Goal: Information Seeking & Learning: Learn about a topic

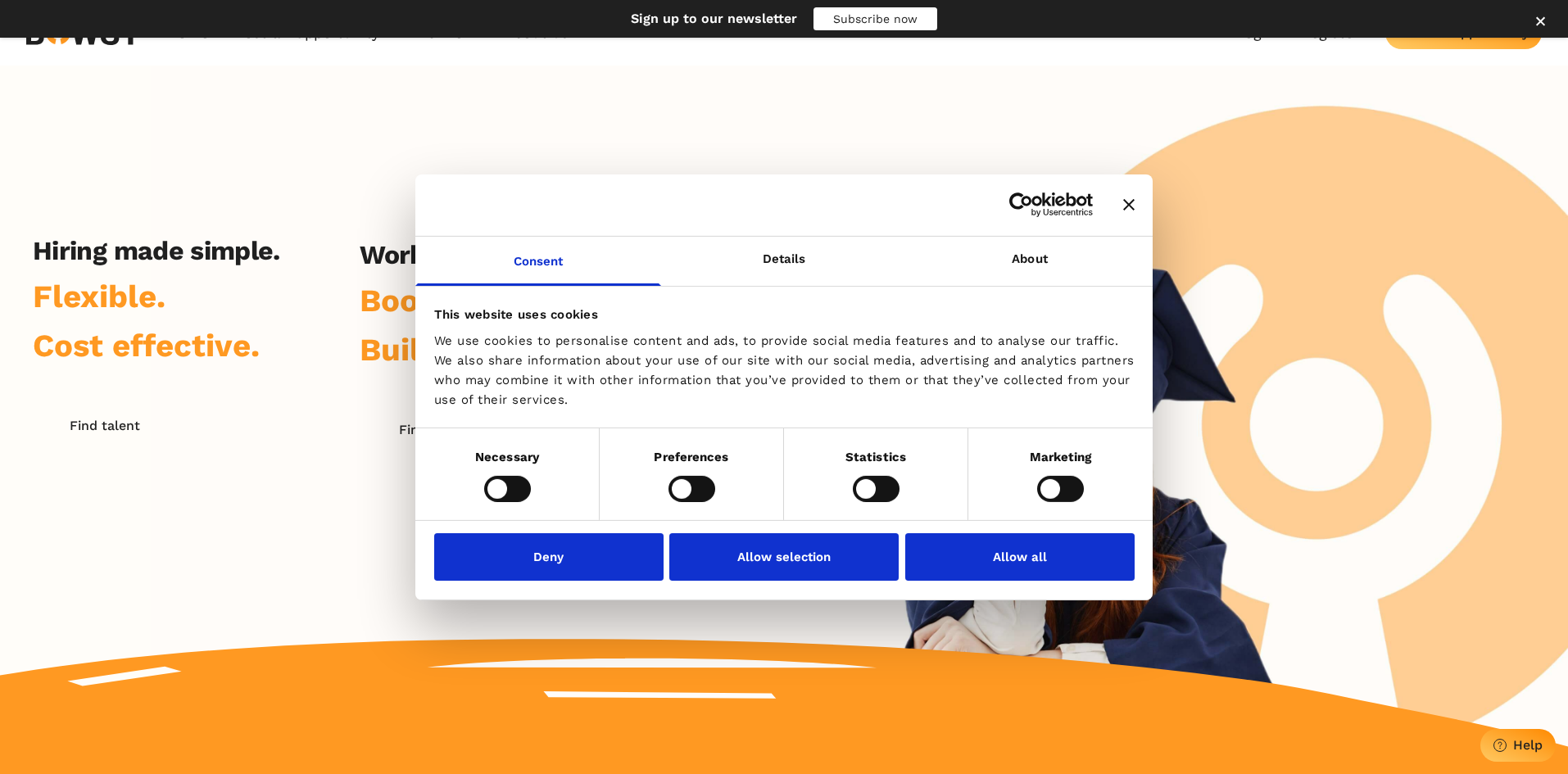
click at [1125, 204] on icon "Close banner" at bounding box center [1128, 204] width 11 height 11
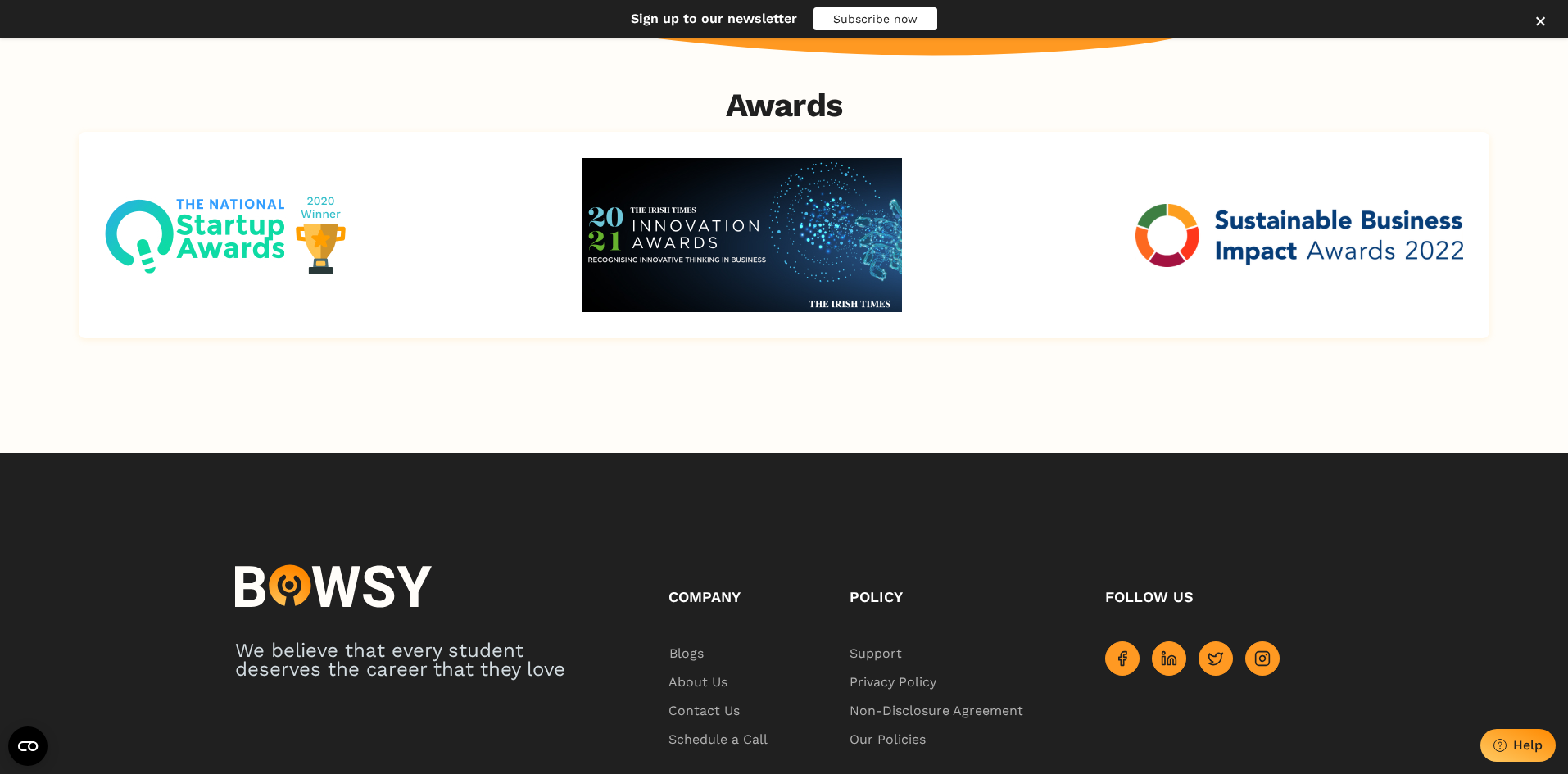
scroll to position [3018, 0]
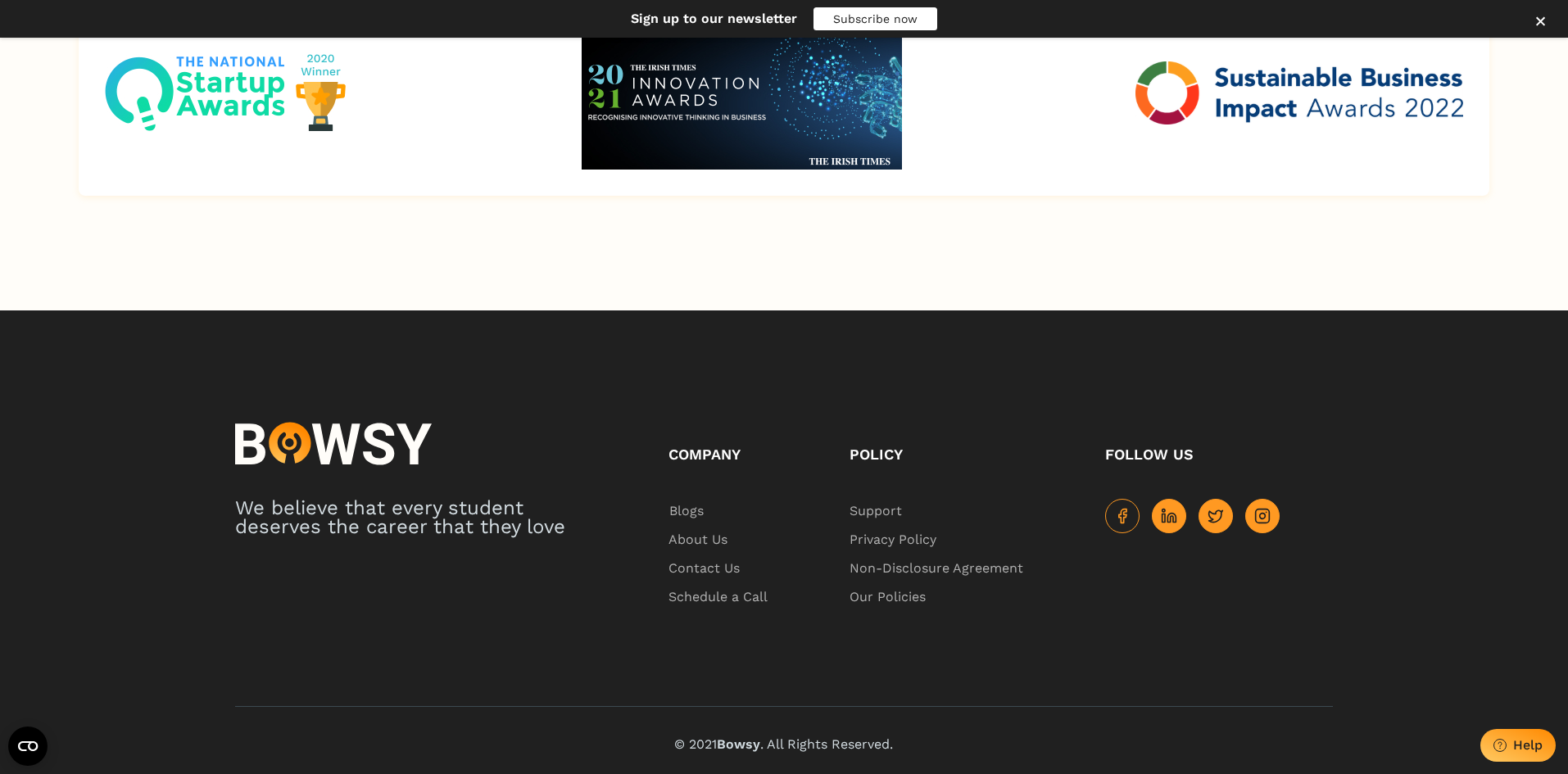
click at [1124, 524] on link at bounding box center [1123, 516] width 35 height 35
click at [1261, 519] on icon at bounding box center [1262, 515] width 17 height 17
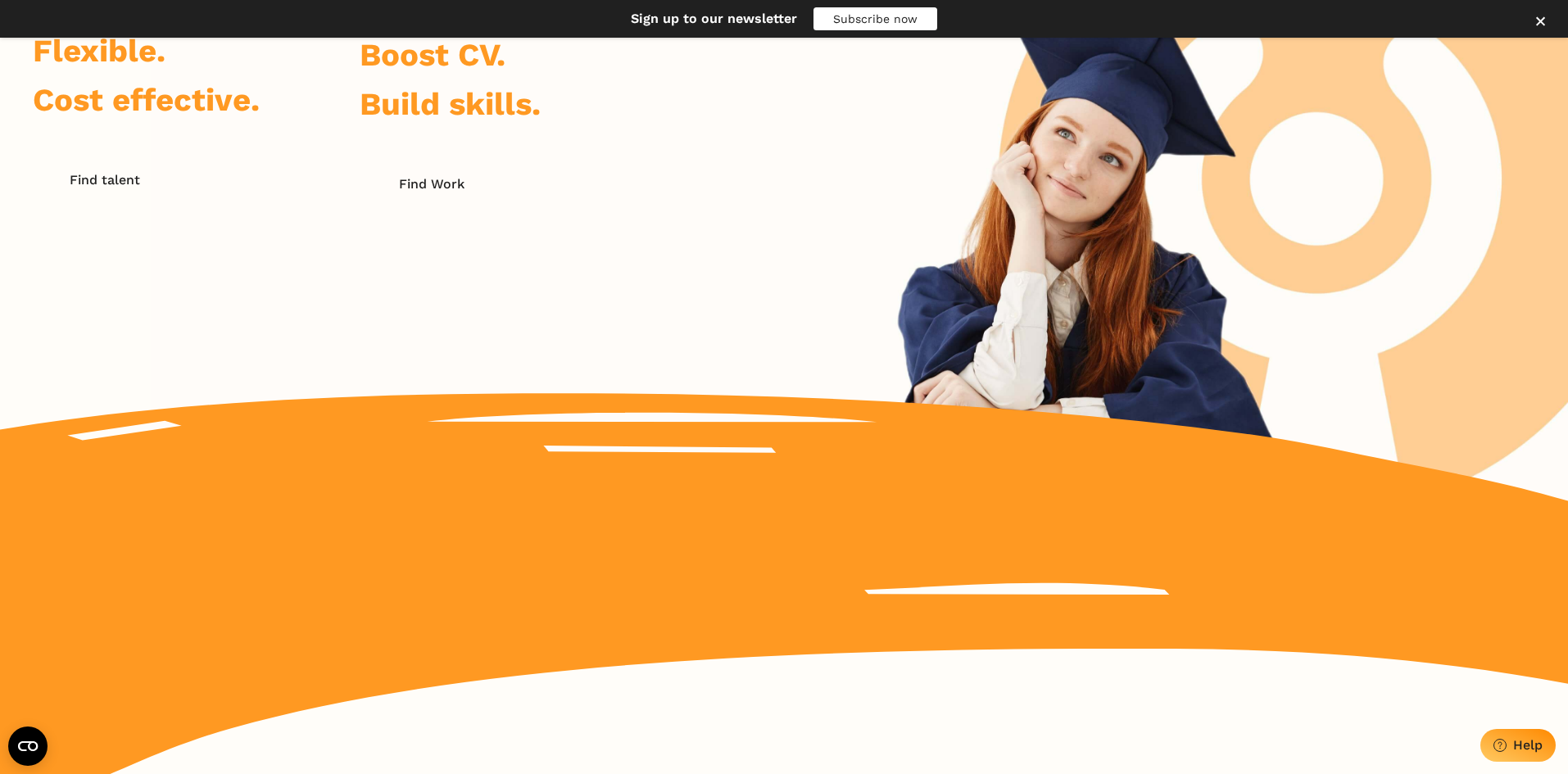
scroll to position [0, 0]
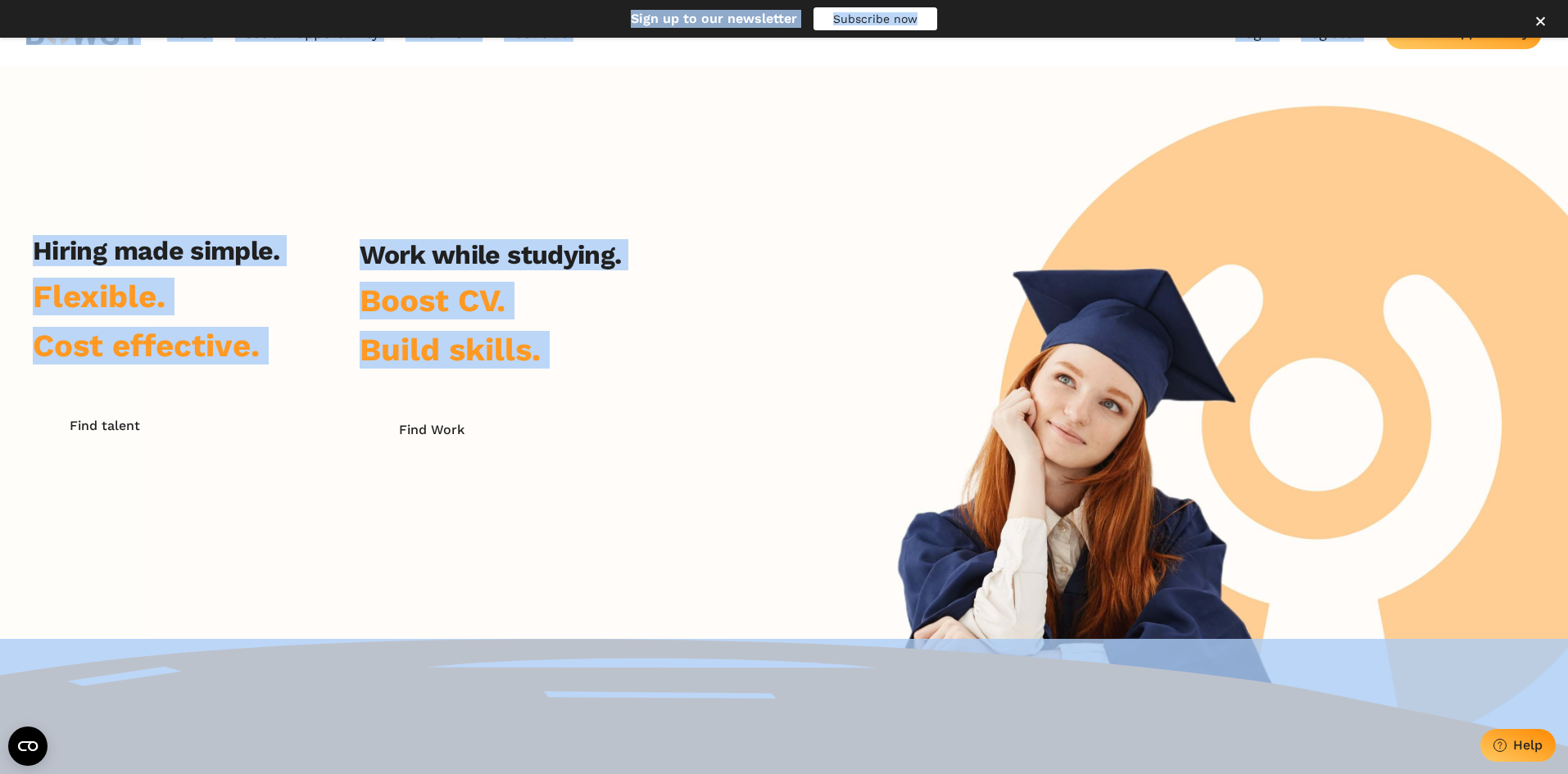
copy body "Home Post an Opportunity Bowsy Projects Post Work Find Work How it Works Regist…"
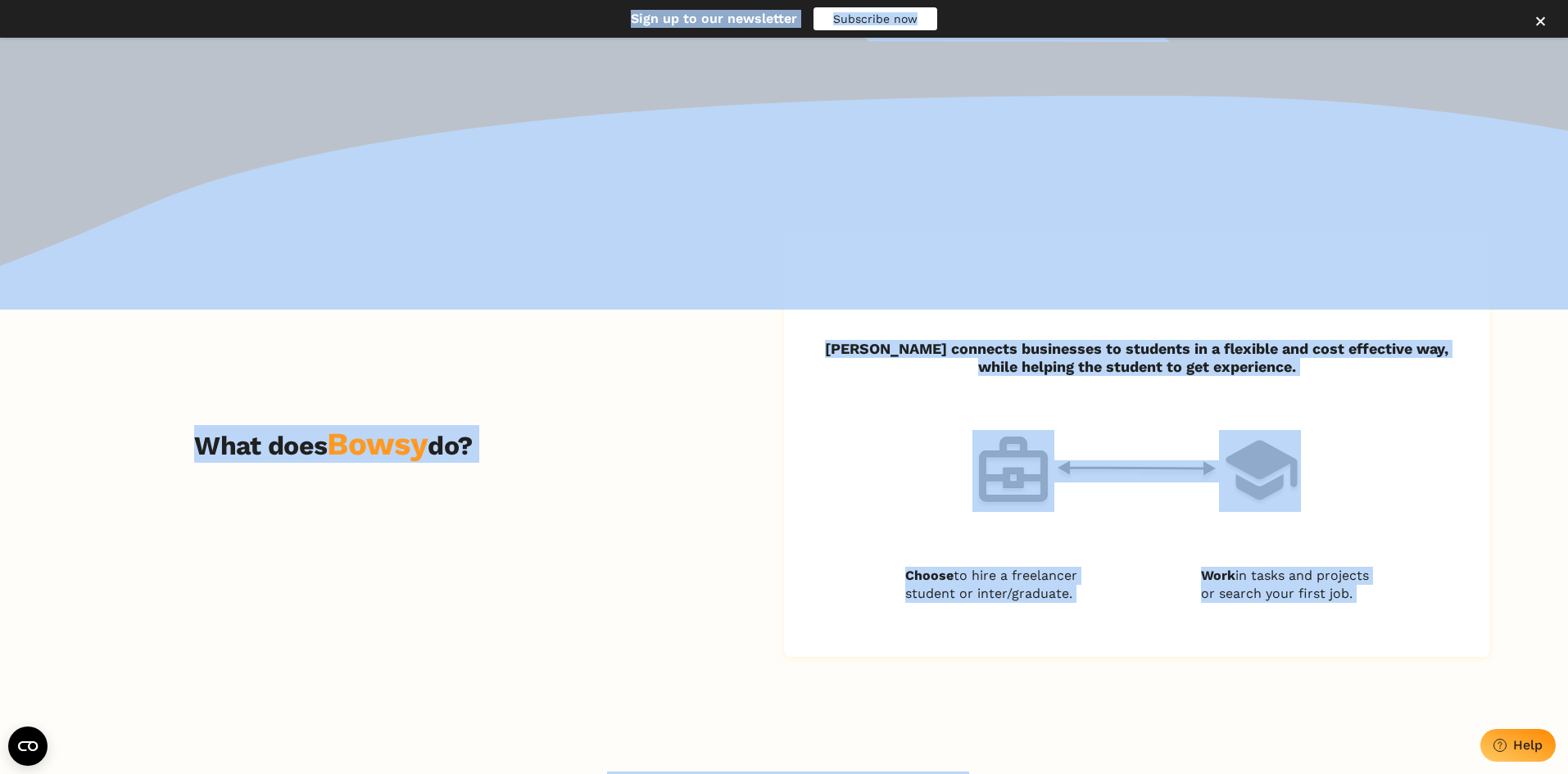
scroll to position [349, 0]
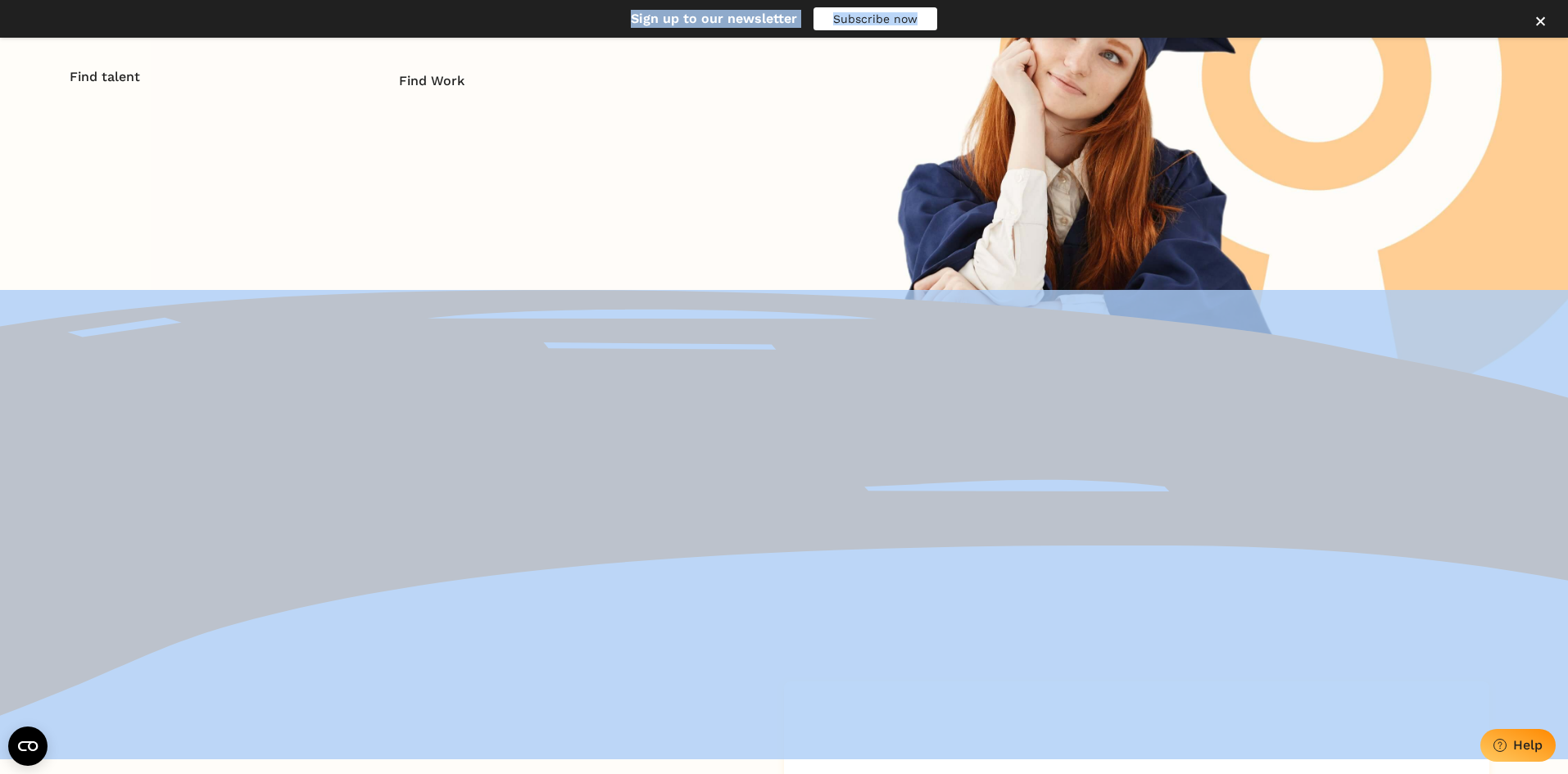
click at [576, 72] on div "Work while studying. Boost CV. Build skills. Find Work" at bounding box center [503, 13] width 287 height 246
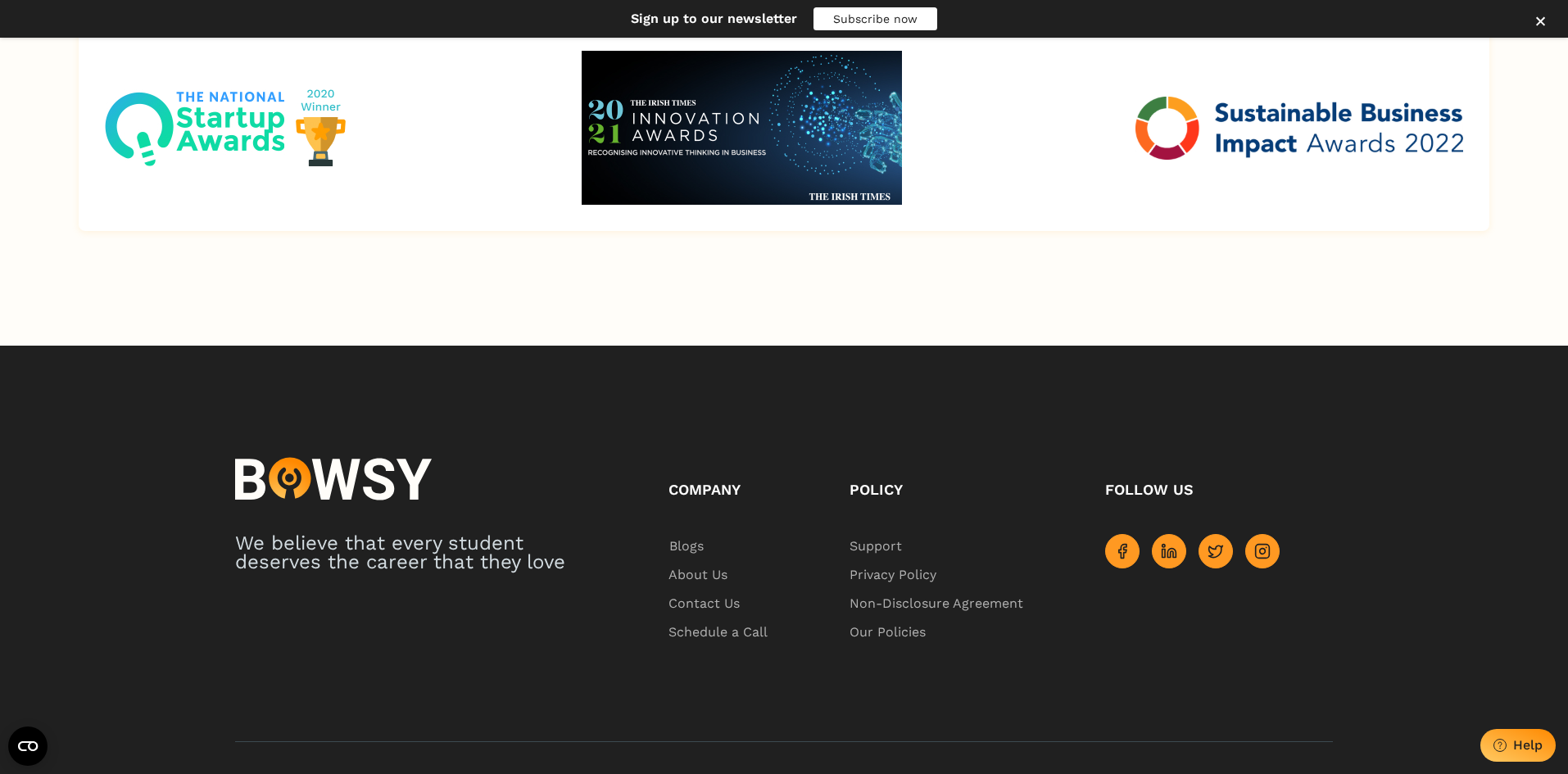
scroll to position [3018, 0]
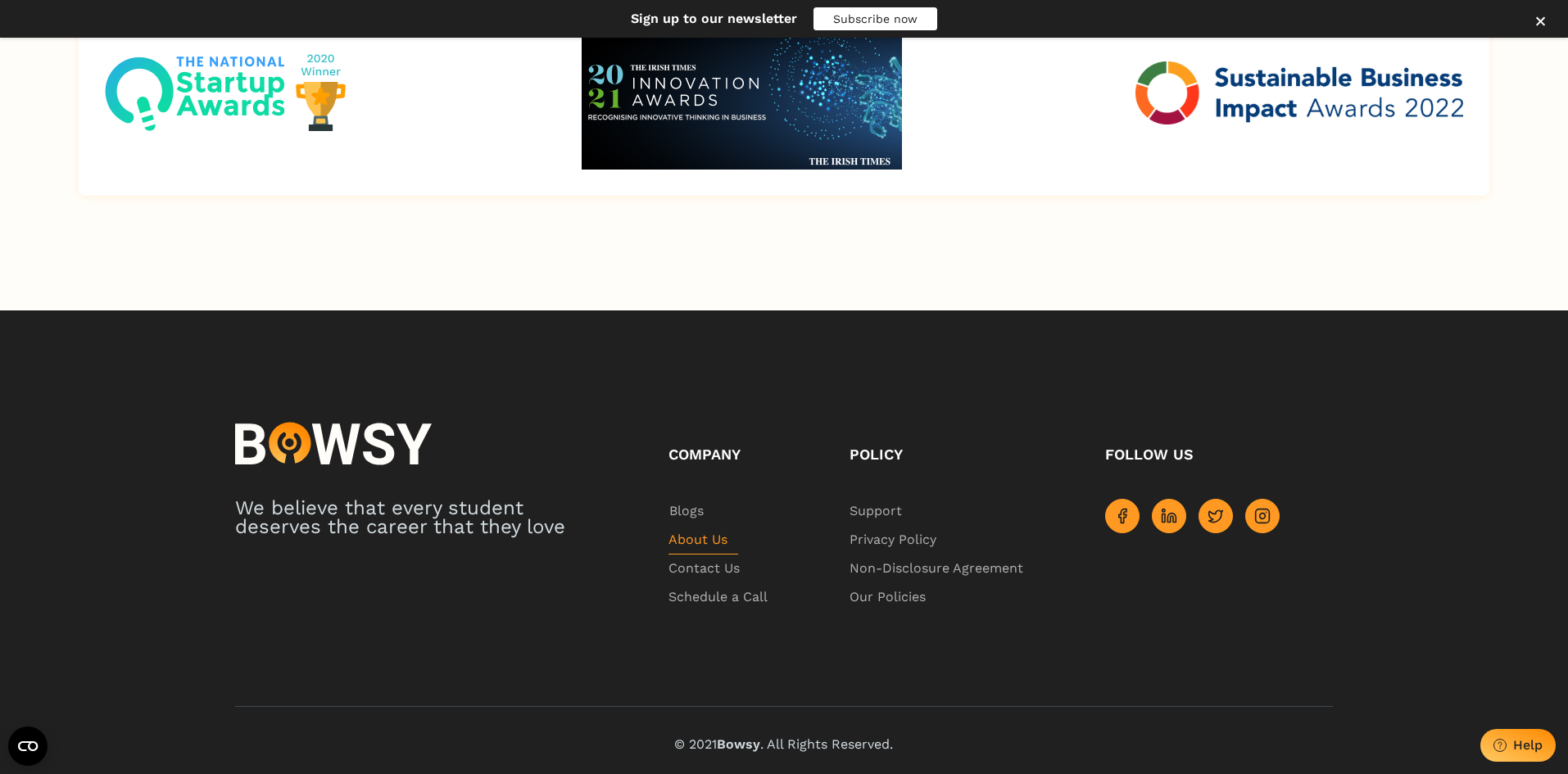
click at [703, 542] on span "About Us" at bounding box center [703, 539] width 70 height 29
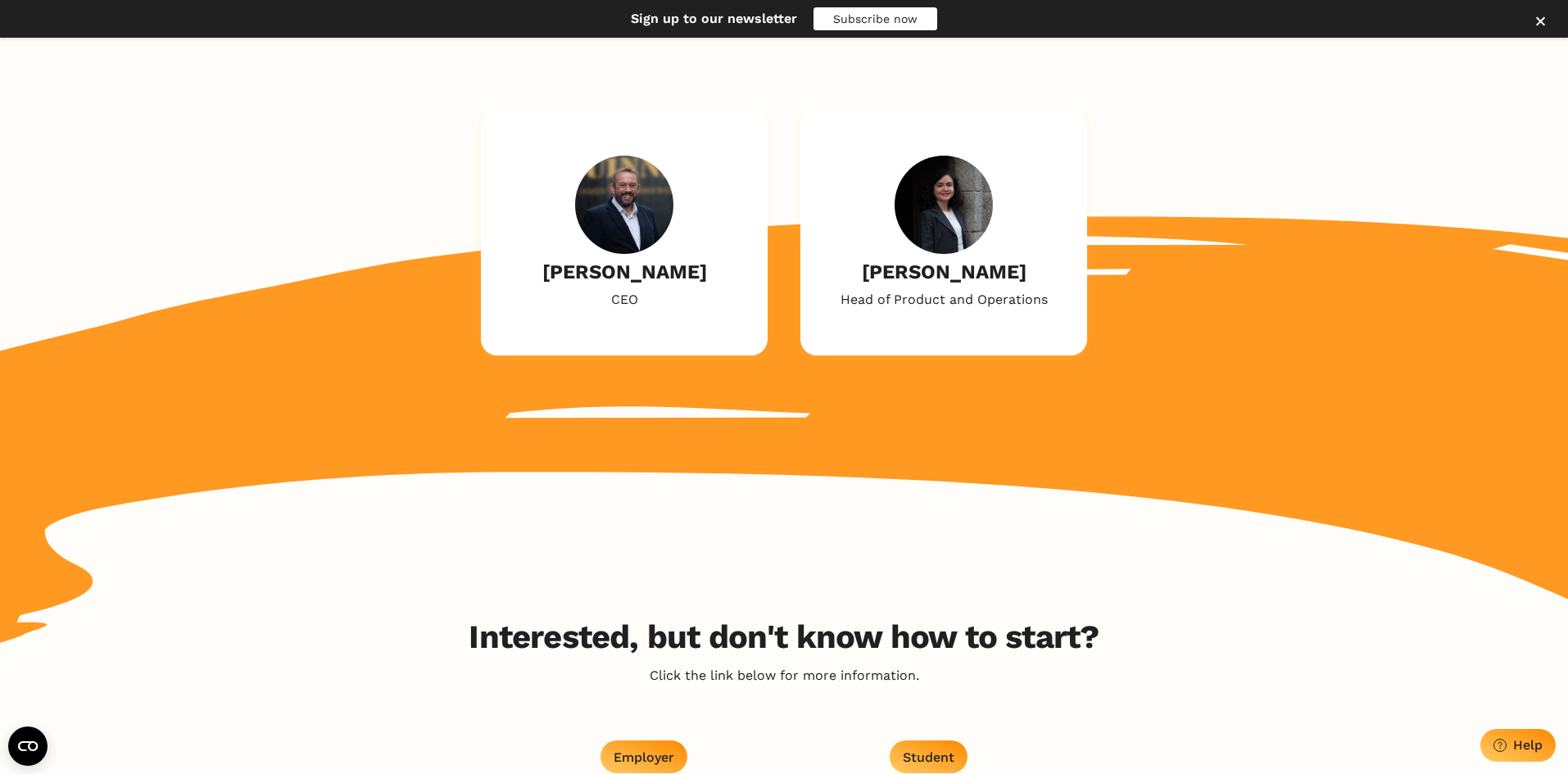
scroll to position [2074, 0]
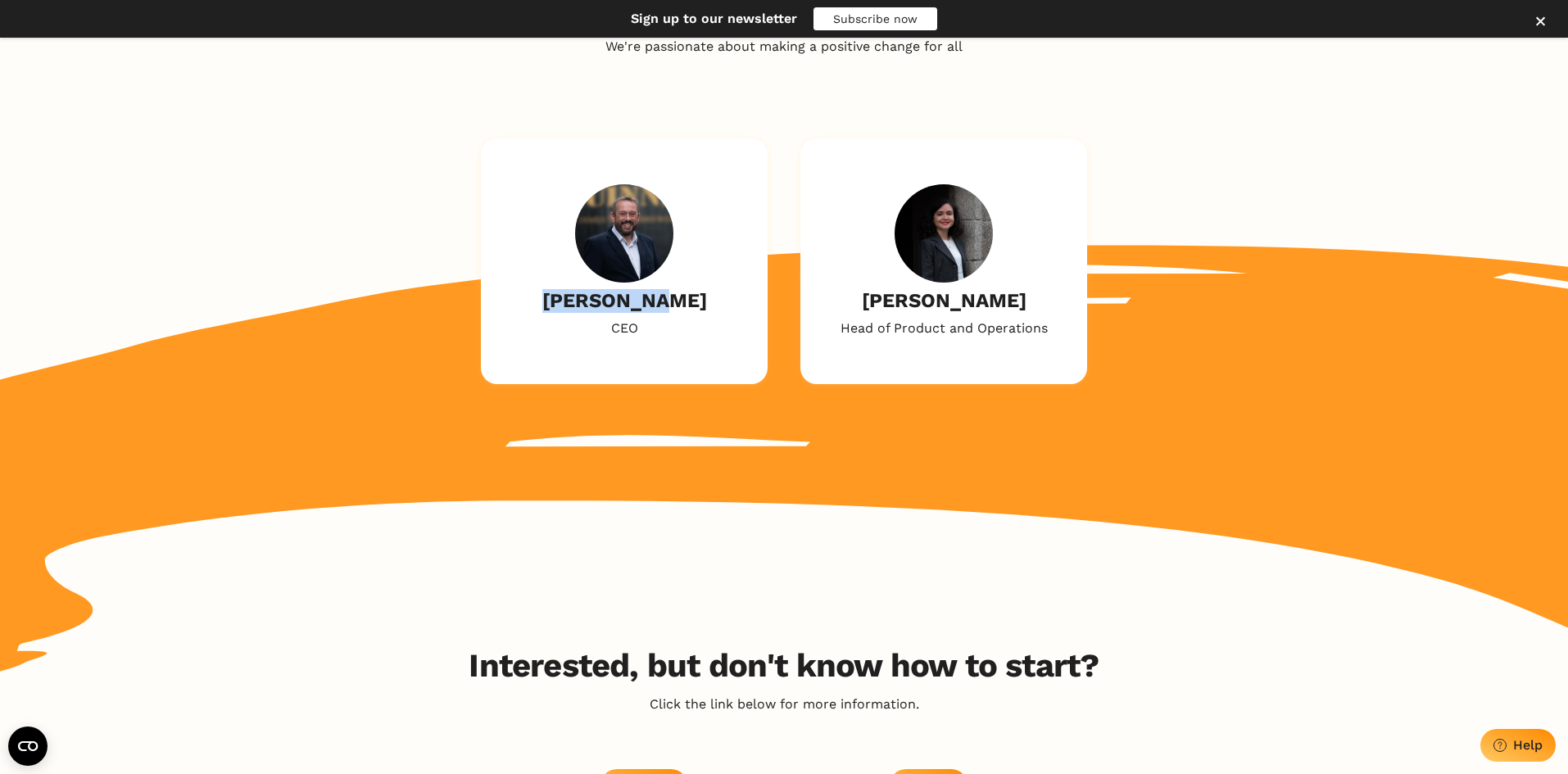
drag, startPoint x: 567, startPoint y: 307, endPoint x: 675, endPoint y: 311, distance: 108.1
click at [675, 311] on div "[PERSON_NAME] CEO" at bounding box center [624, 261] width 287 height 246
copy h2 "[PERSON_NAME]"
drag, startPoint x: 614, startPoint y: 333, endPoint x: 654, endPoint y: 334, distance: 40.0
click at [654, 334] on div "[PERSON_NAME] CEO" at bounding box center [624, 261] width 164 height 153
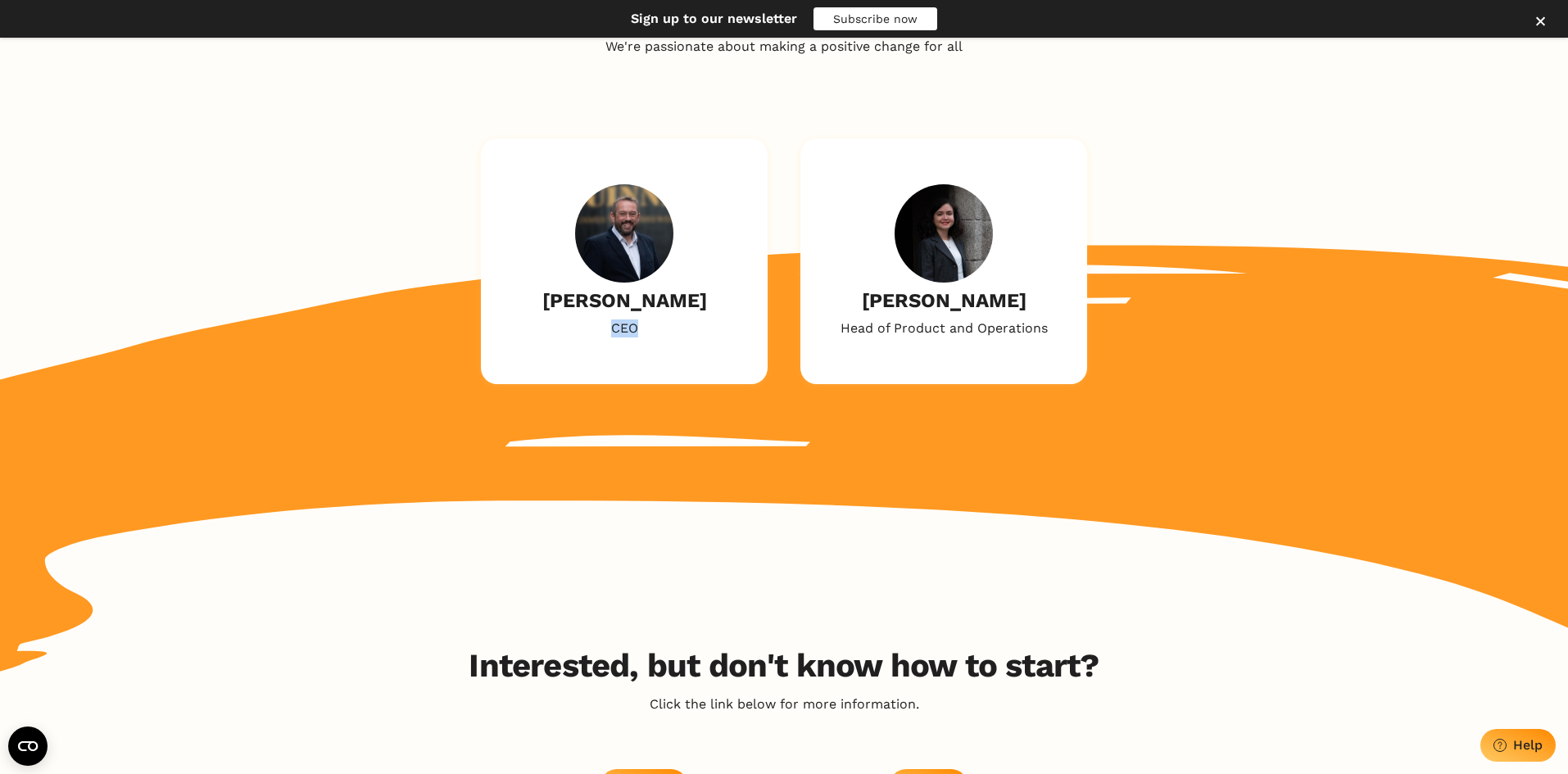
copy p "CEO"
drag, startPoint x: 560, startPoint y: 301, endPoint x: 690, endPoint y: 329, distance: 133.0
click at [681, 330] on div "[PERSON_NAME] CEO" at bounding box center [624, 261] width 287 height 246
click at [601, 314] on div "[PERSON_NAME] CEO" at bounding box center [624, 261] width 164 height 153
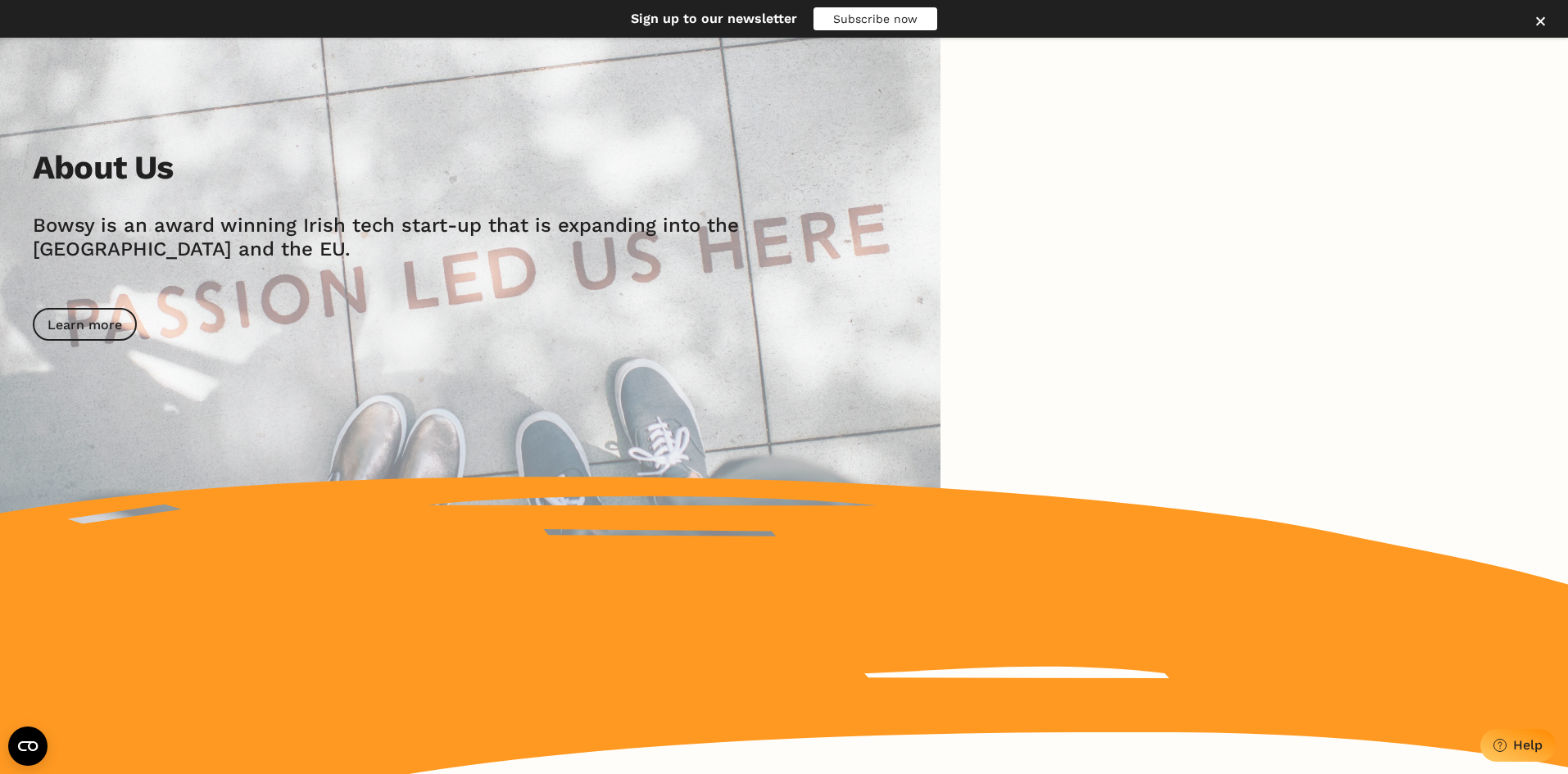
scroll to position [0, 0]
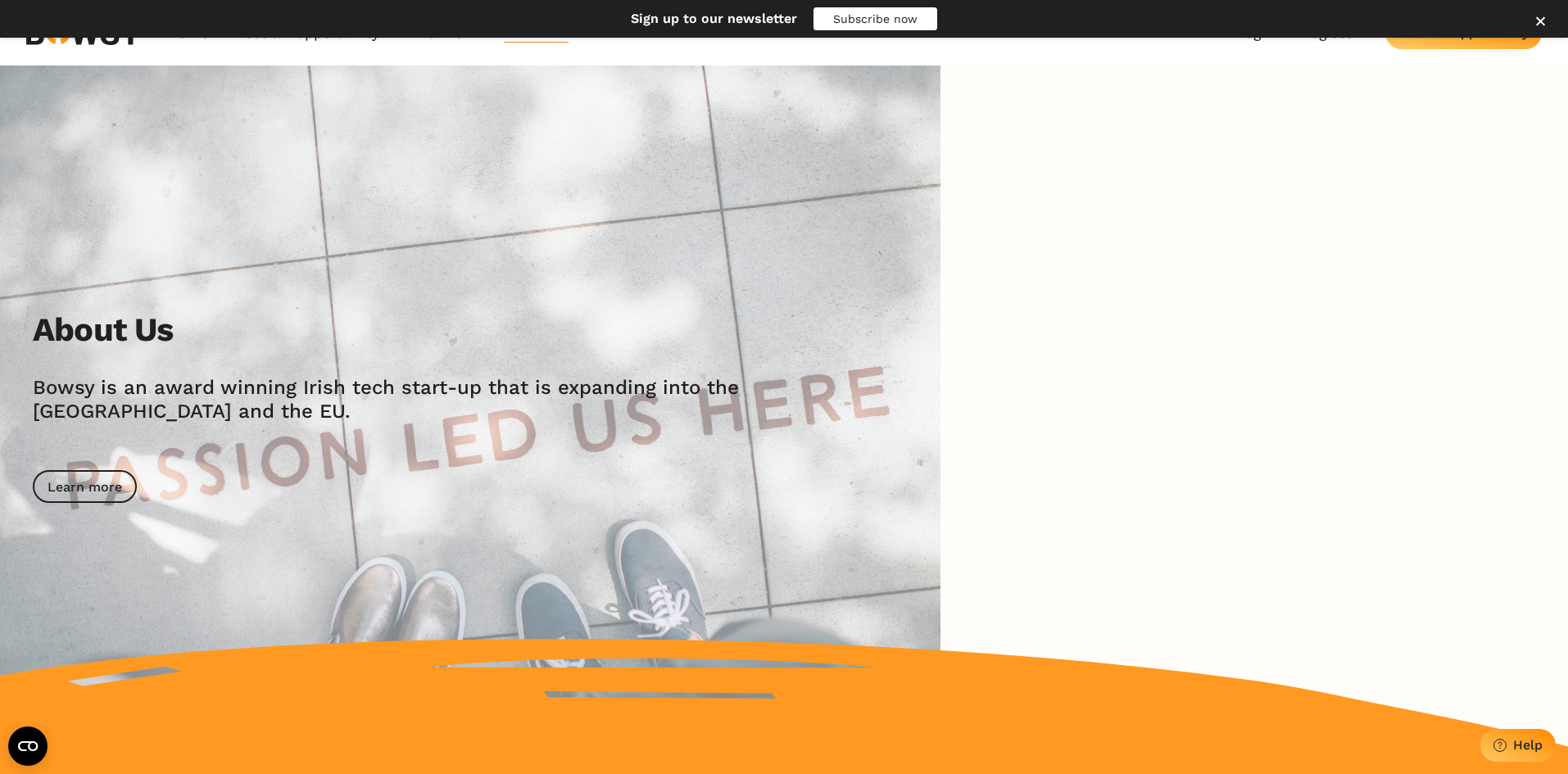
click at [1545, 23] on button "Close" at bounding box center [1540, 23] width 33 height 33
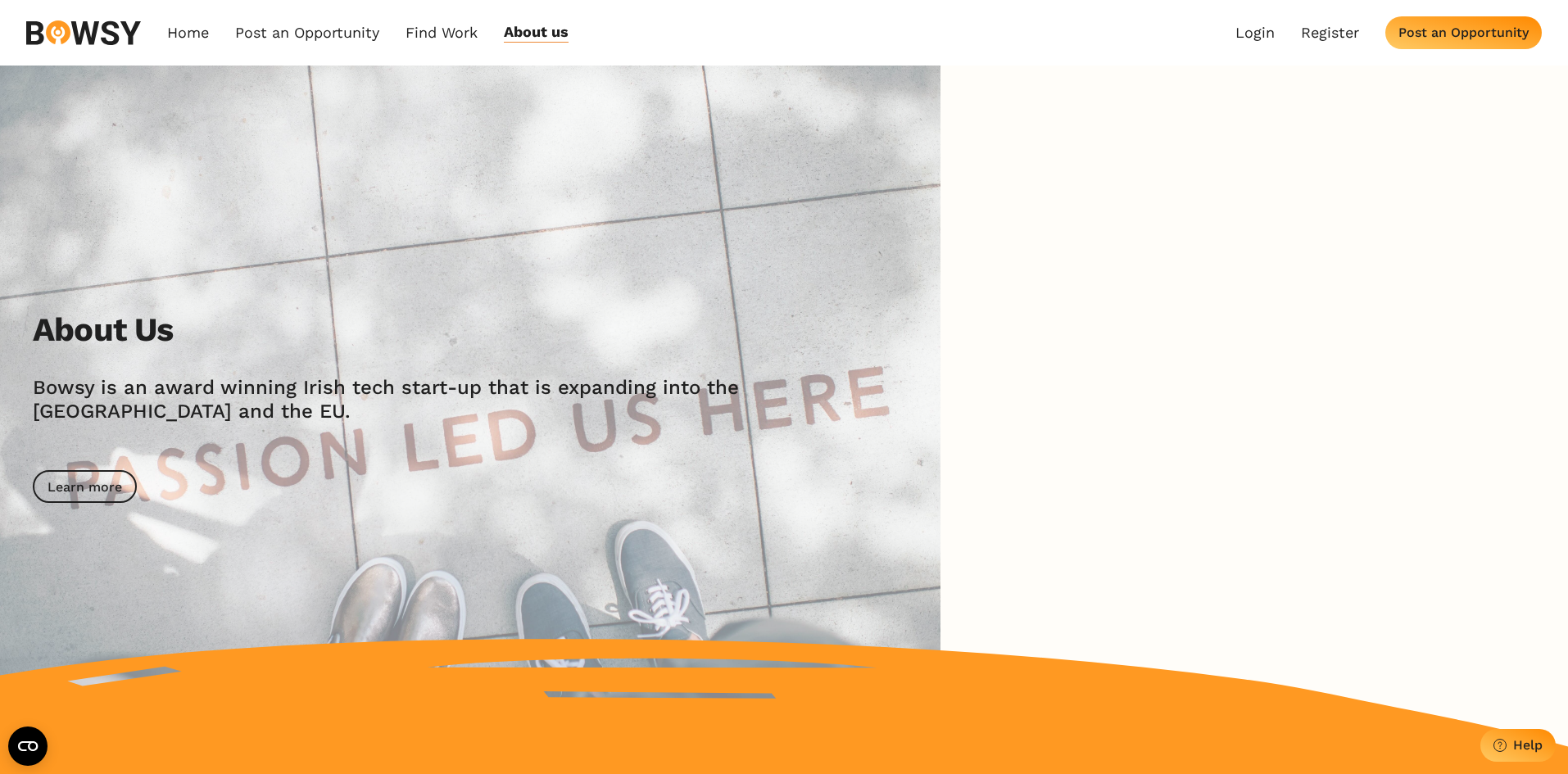
click at [56, 36] on img at bounding box center [83, 33] width 115 height 24
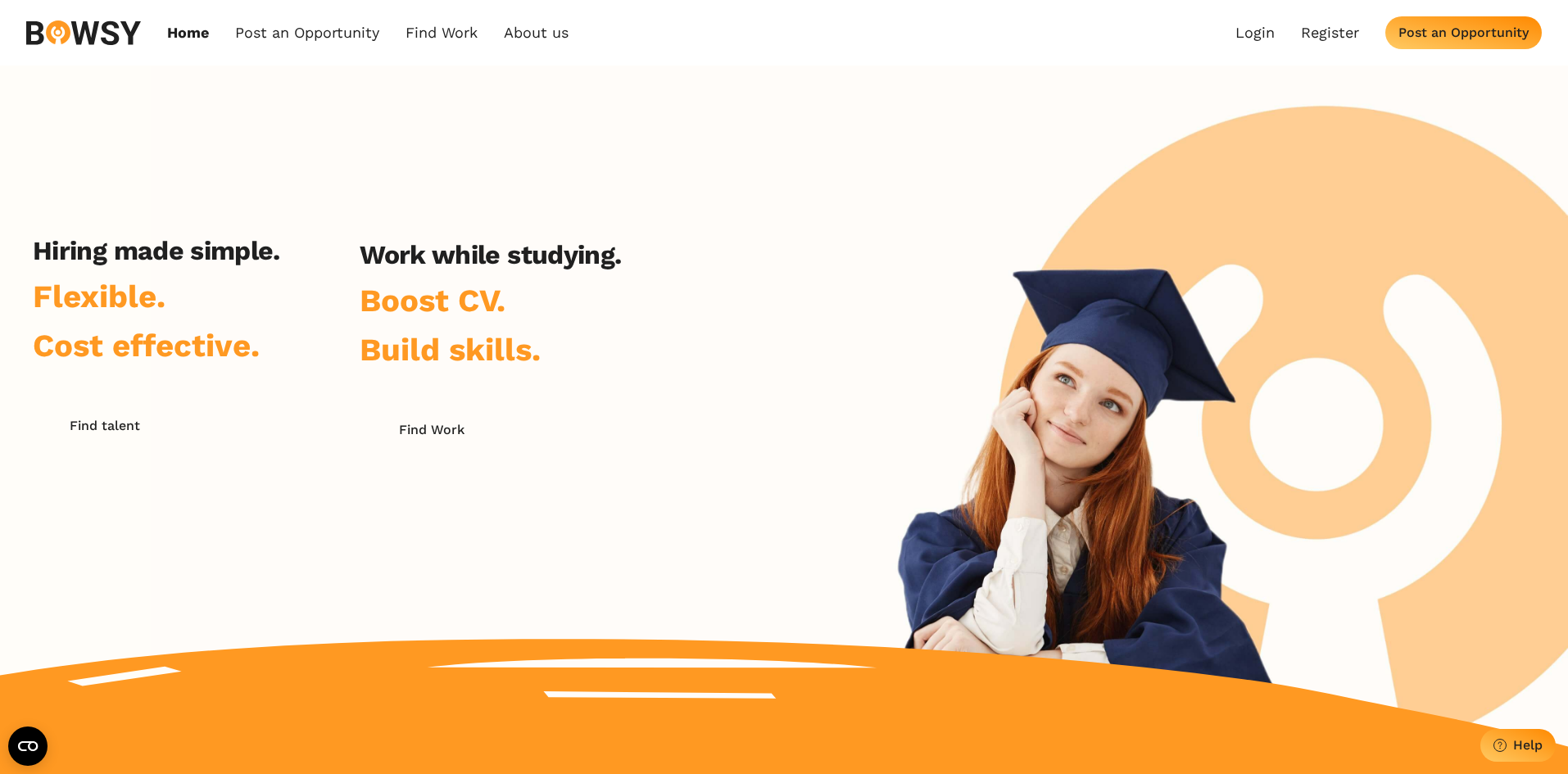
click at [785, 207] on div "Hiring made simple. Flexible. Cost effective. Find talent Work while studying. …" at bounding box center [784, 406] width 1568 height 682
